Goal: Task Accomplishment & Management: Manage account settings

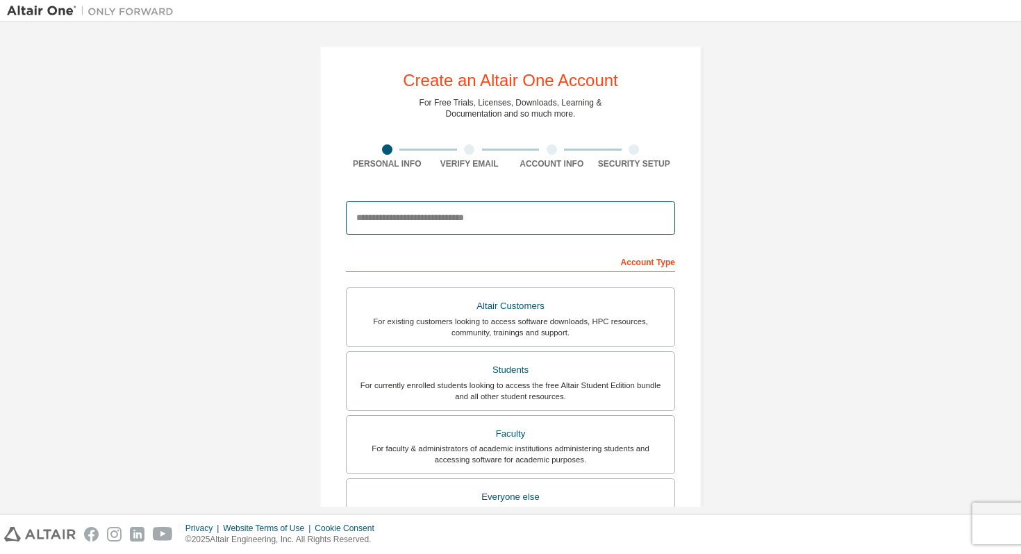
click at [406, 223] on input "email" at bounding box center [510, 217] width 329 height 33
type input "**********"
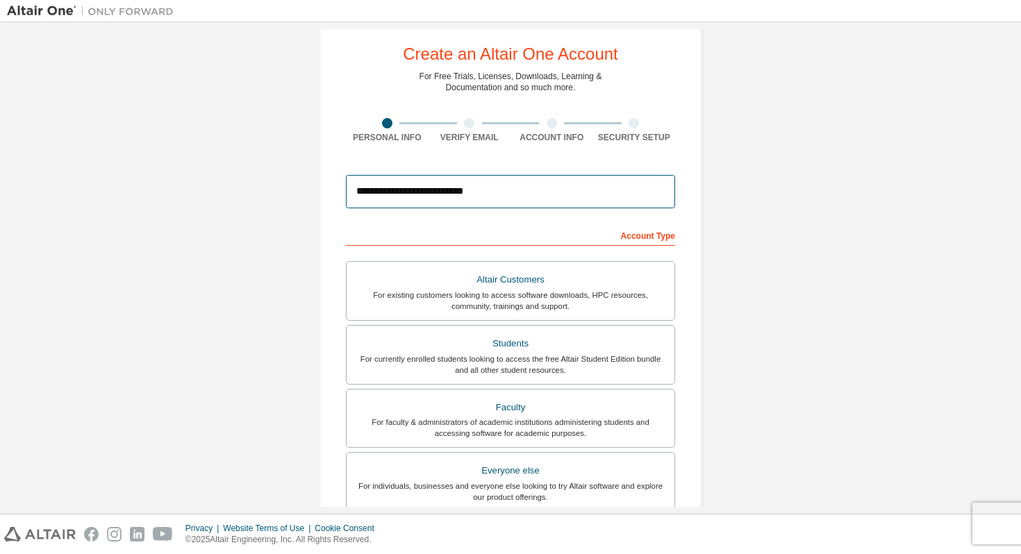
scroll to position [28, 0]
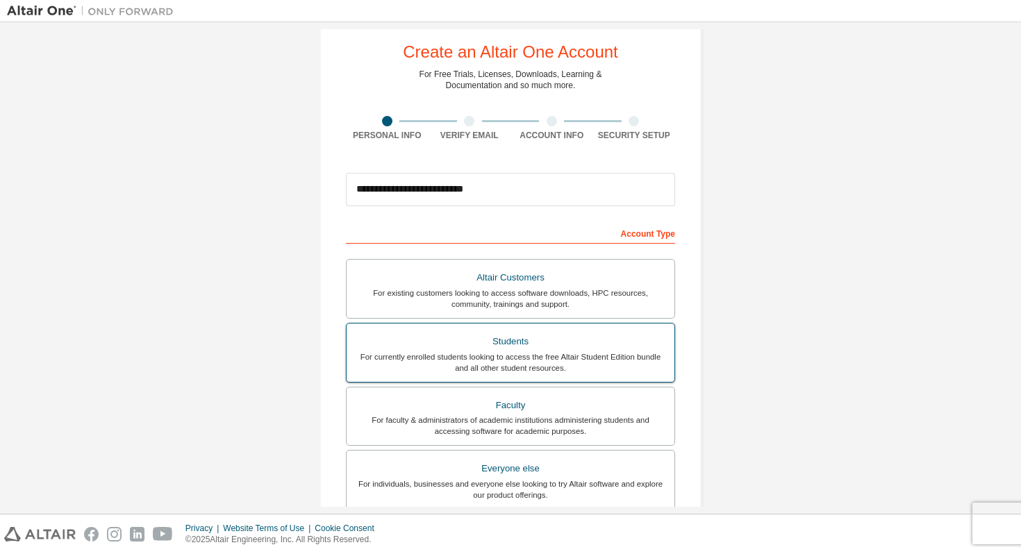
click at [426, 336] on div "Students" at bounding box center [510, 341] width 311 height 19
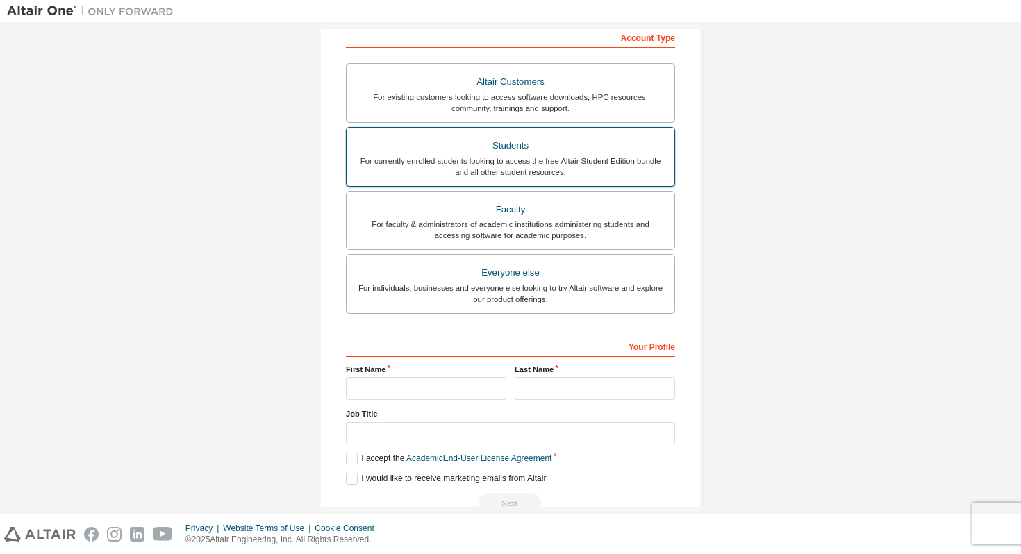
scroll to position [258, 0]
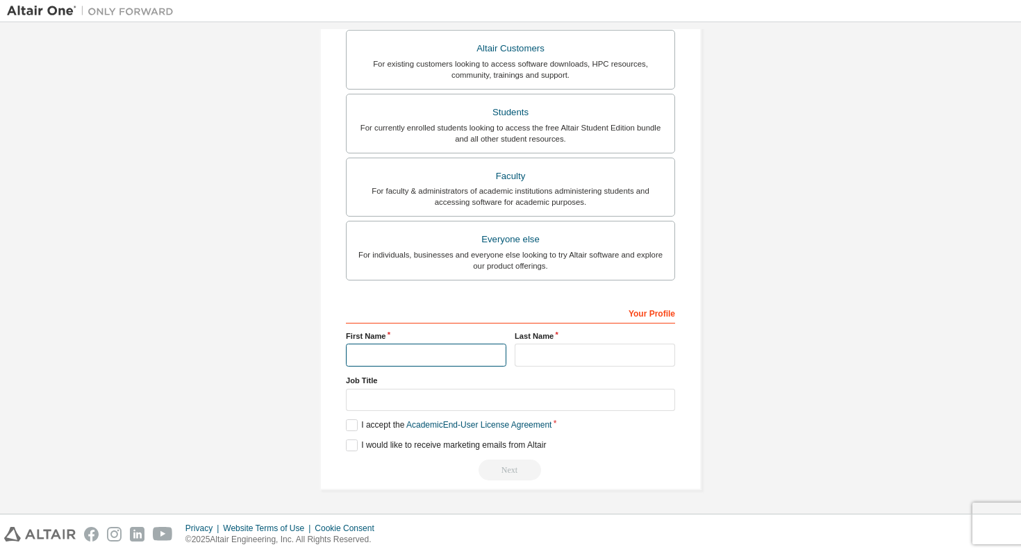
click at [411, 351] on input "text" at bounding box center [426, 355] width 160 height 23
type input "*******"
drag, startPoint x: 559, startPoint y: 354, endPoint x: 499, endPoint y: 354, distance: 60.4
click at [499, 354] on div "First Name ******* Last Name *******" at bounding box center [511, 349] width 338 height 36
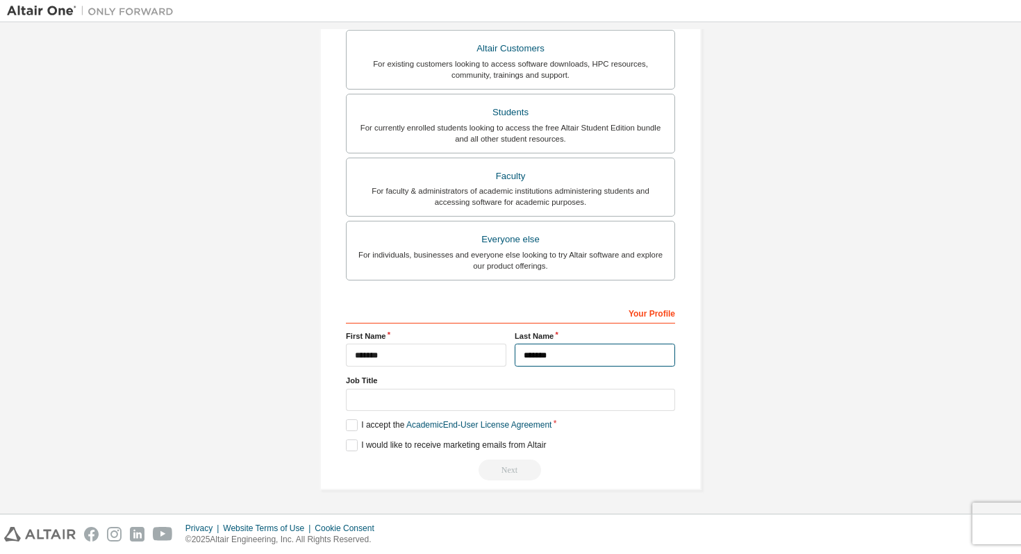
type input "*******"
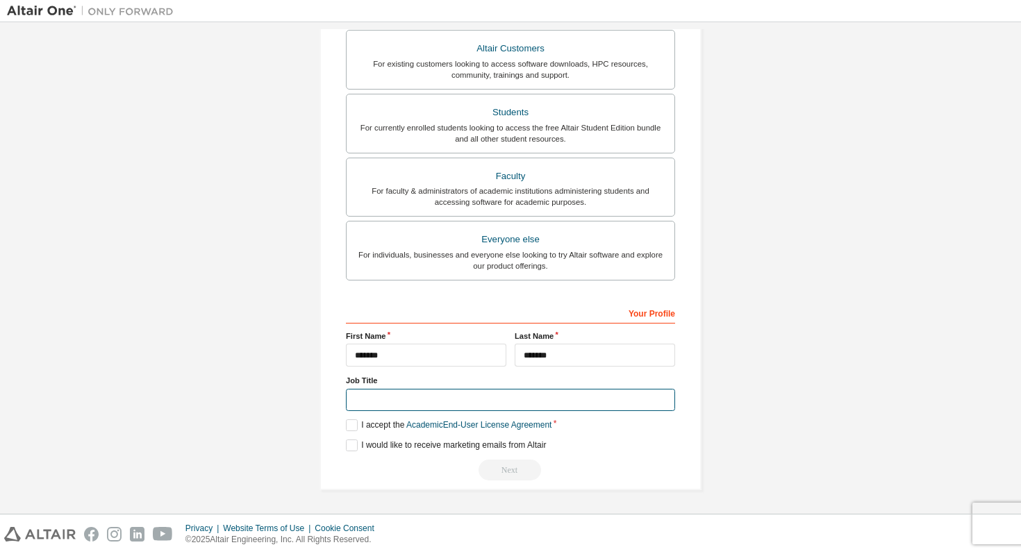
click at [422, 406] on input "text" at bounding box center [510, 400] width 329 height 23
click at [346, 422] on label "I accept the Academic End-User License Agreement" at bounding box center [449, 426] width 206 height 12
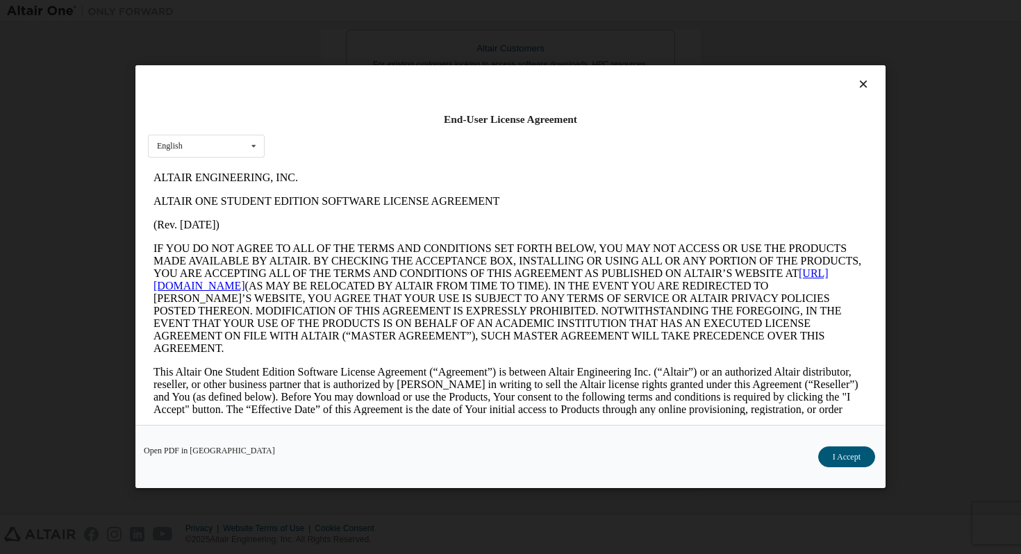
scroll to position [0, 0]
click at [836, 460] on button "I Accept" at bounding box center [846, 457] width 57 height 21
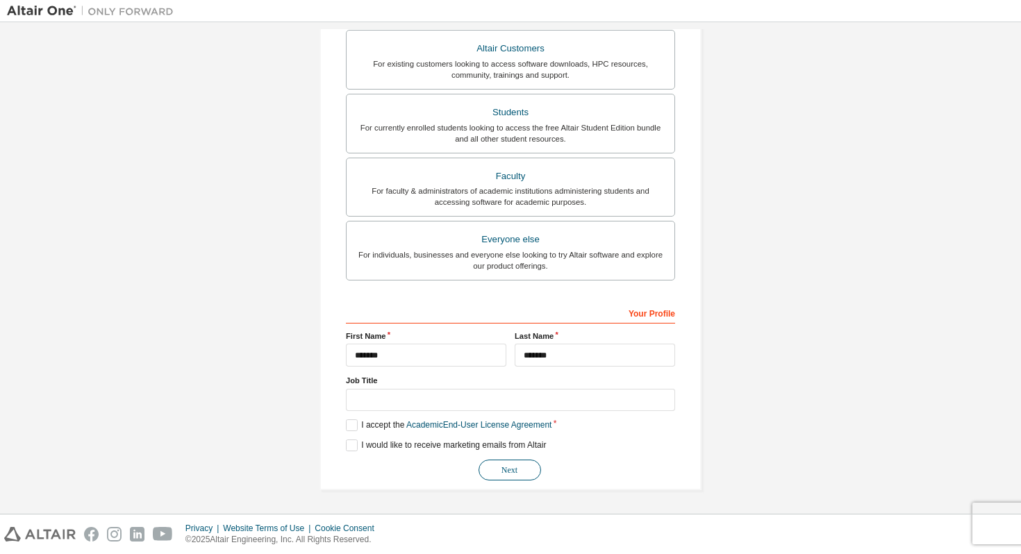
click at [518, 472] on button "Next" at bounding box center [510, 470] width 63 height 21
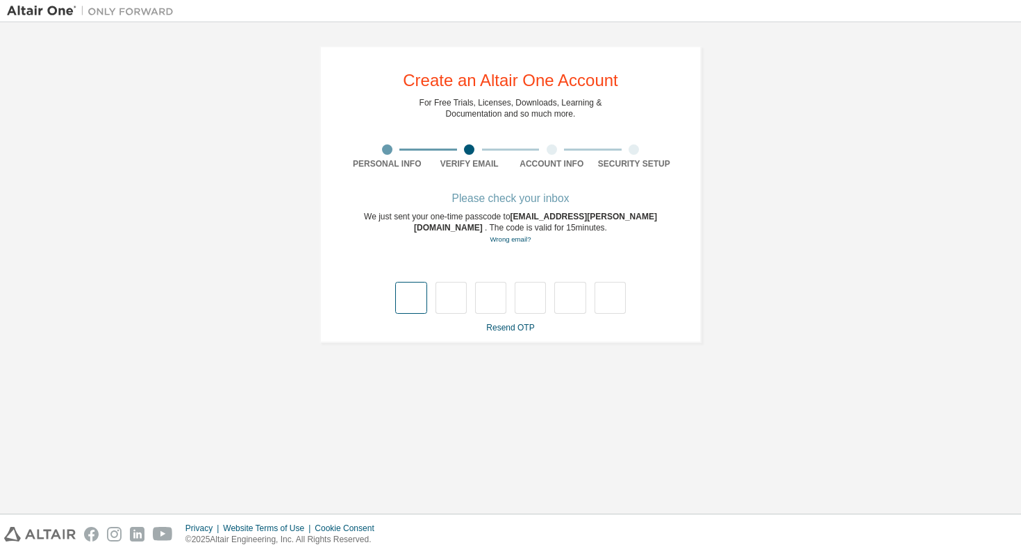
click at [409, 302] on input "text" at bounding box center [410, 298] width 31 height 32
type input "*"
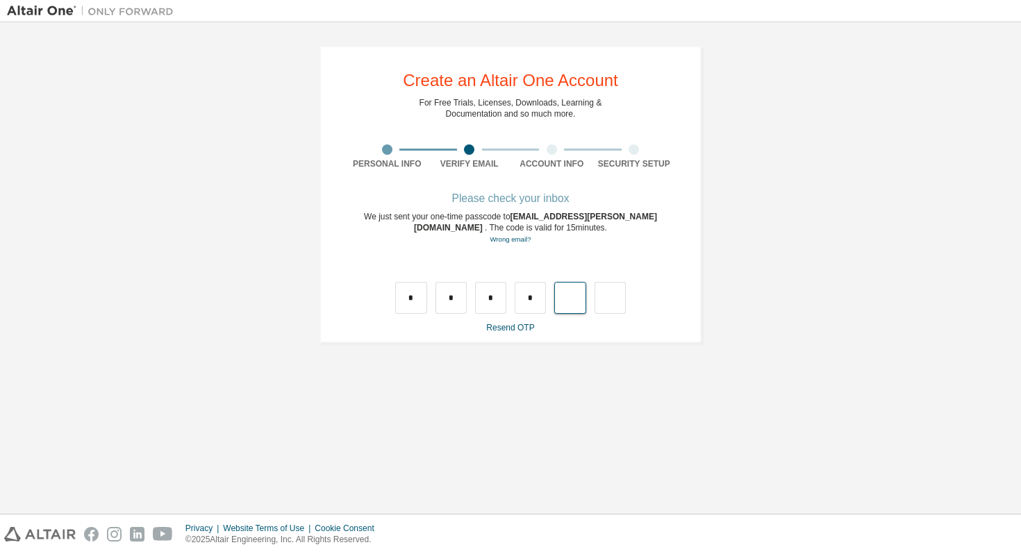
type input "*"
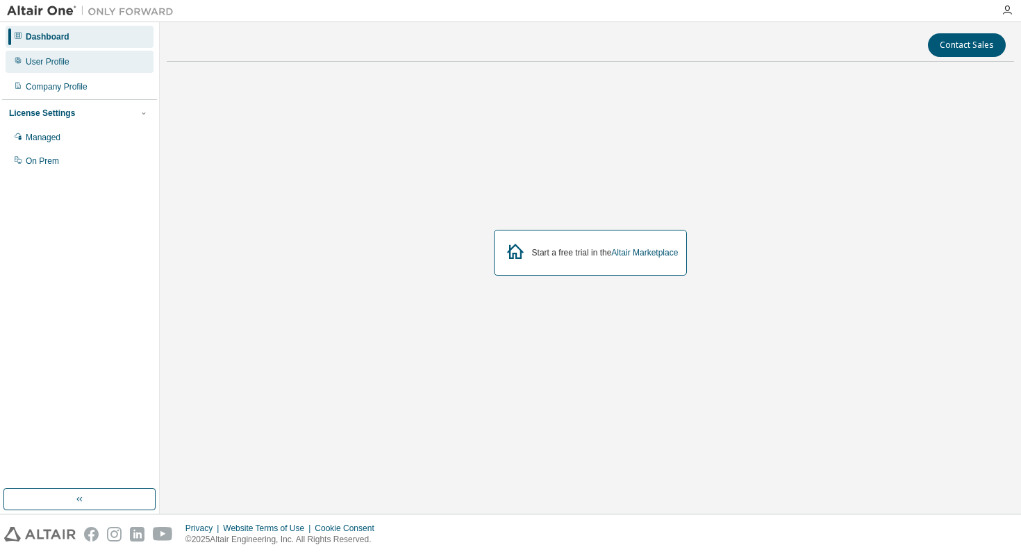
click at [67, 59] on div "User Profile" at bounding box center [48, 61] width 44 height 11
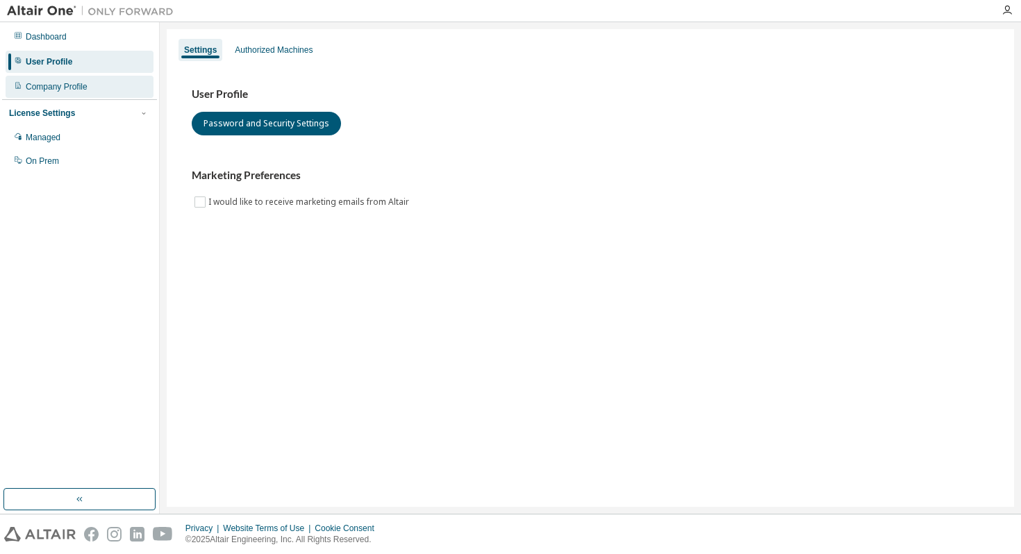
click at [74, 76] on div "Company Profile" at bounding box center [80, 87] width 148 height 22
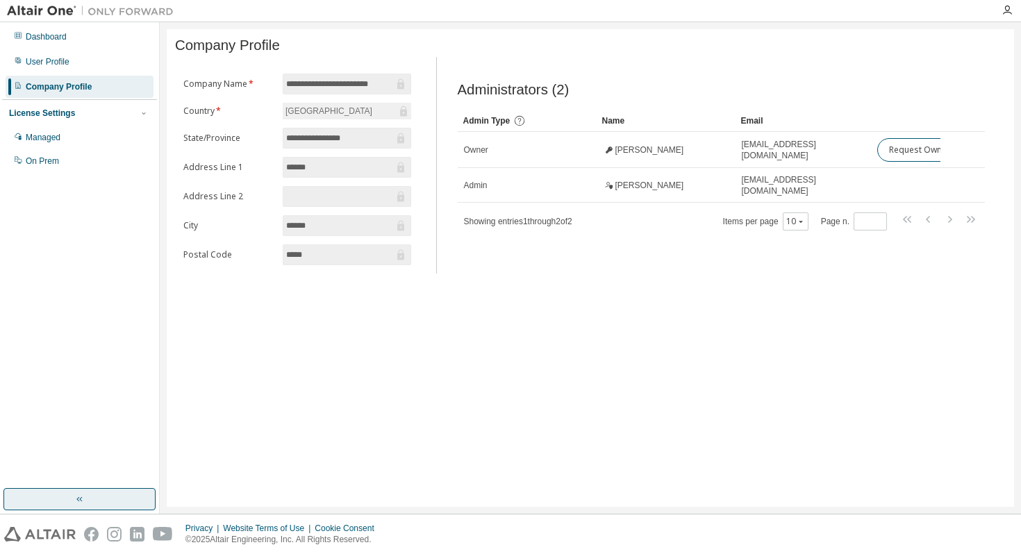
click at [103, 492] on button "button" at bounding box center [79, 499] width 152 height 22
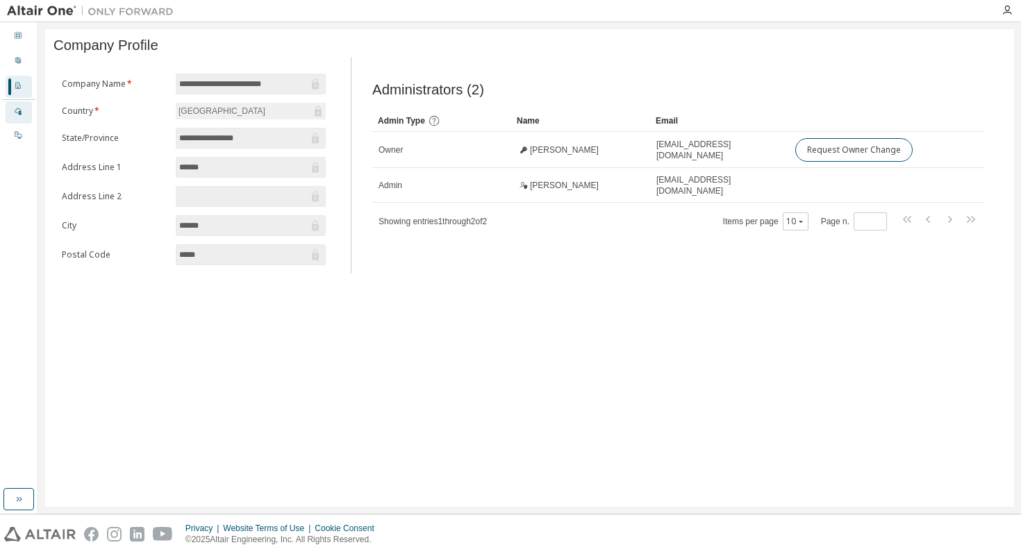
click at [17, 114] on icon at bounding box center [18, 111] width 8 height 8
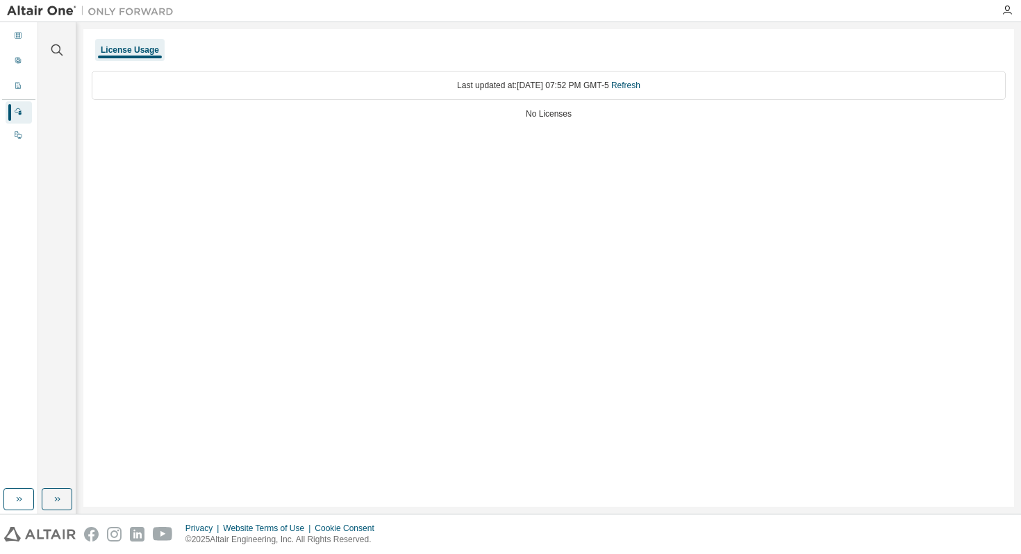
click at [413, 93] on div "Last updated at: [DATE] 07:52 PM GMT-5 Refresh" at bounding box center [549, 85] width 914 height 29
click at [138, 51] on div "License Usage" at bounding box center [130, 49] width 58 height 11
click at [17, 134] on icon at bounding box center [18, 135] width 8 height 8
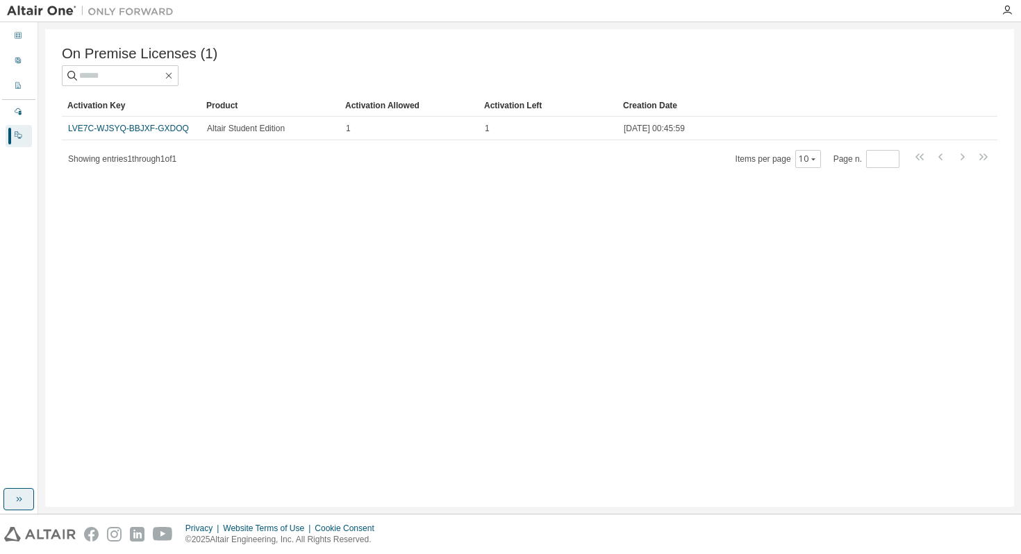
click at [24, 499] on icon "button" at bounding box center [18, 499] width 11 height 11
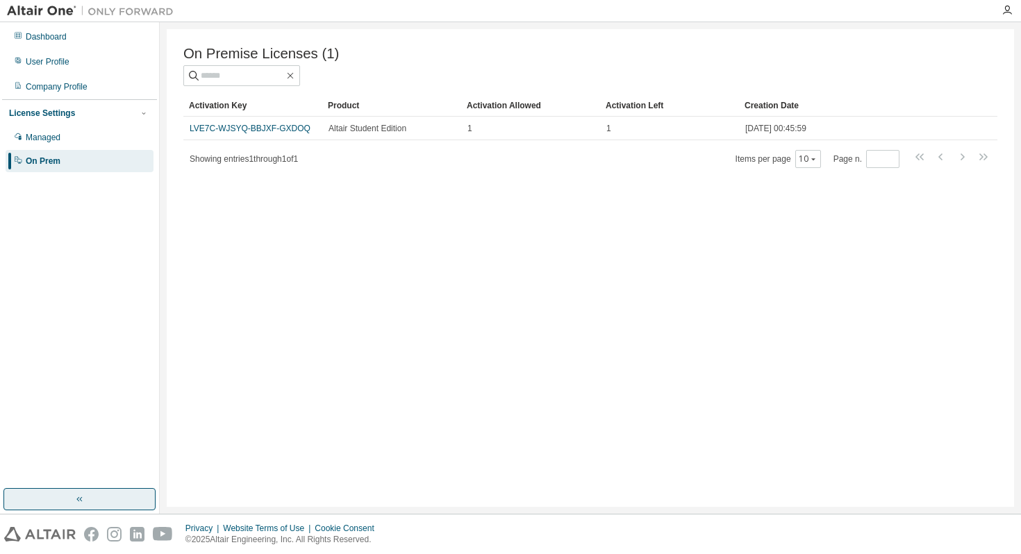
click at [55, 9] on img at bounding box center [94, 11] width 174 height 14
click at [55, 26] on div "Dashboard" at bounding box center [80, 37] width 148 height 22
